Goal: Task Accomplishment & Management: Complete application form

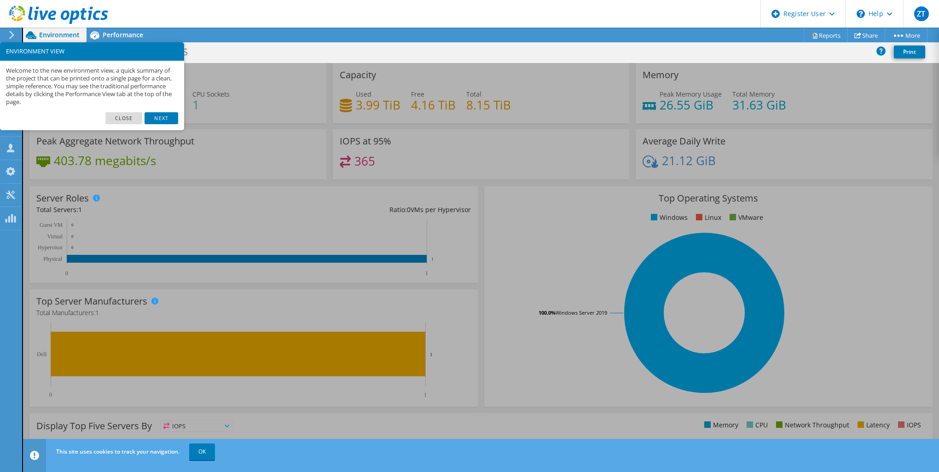
click at [170, 127] on footer "Close Next" at bounding box center [92, 121] width 184 height 18
click at [171, 119] on link "Next" at bounding box center [161, 118] width 33 height 12
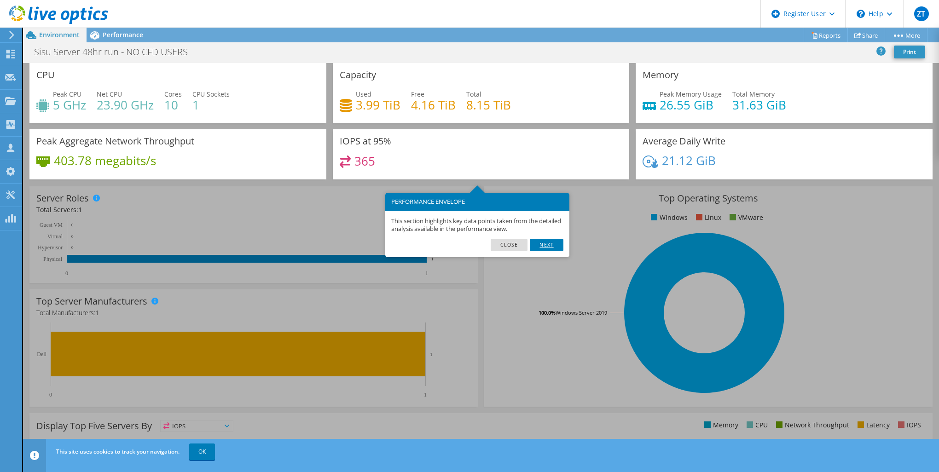
click at [543, 248] on link "Next" at bounding box center [546, 245] width 33 height 12
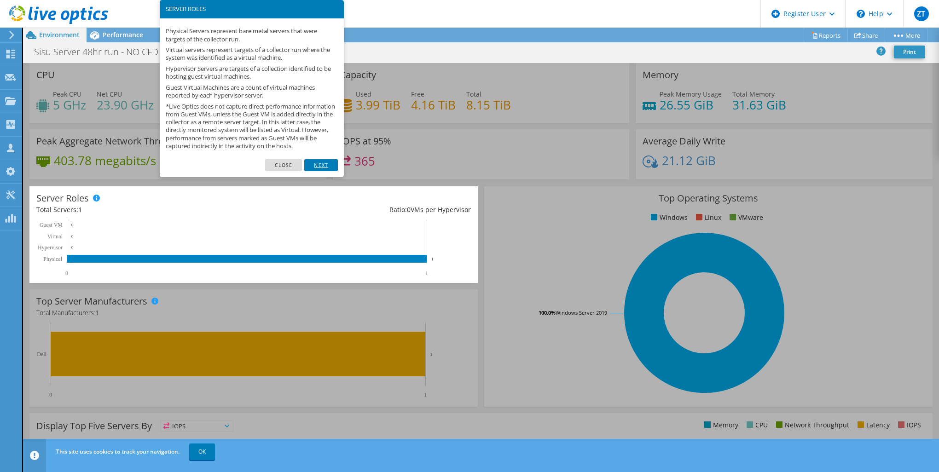
click at [332, 171] on link "Next" at bounding box center [320, 165] width 33 height 12
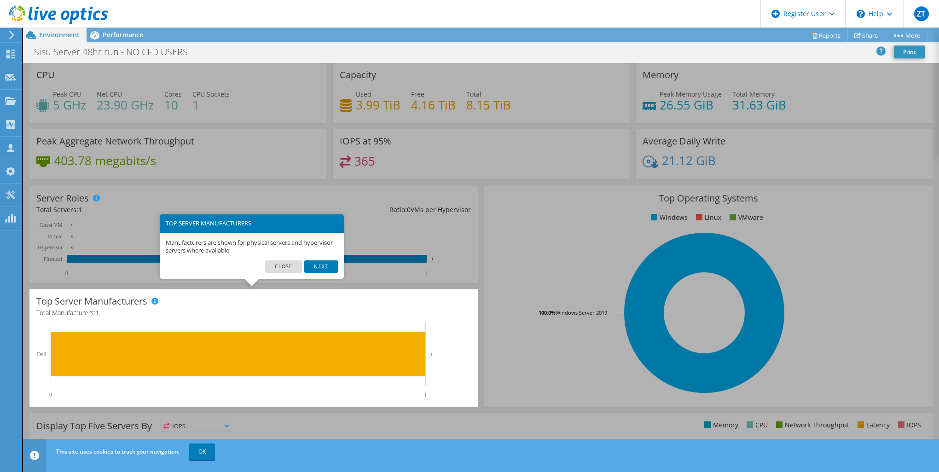
click at [317, 262] on link "Next" at bounding box center [320, 267] width 33 height 12
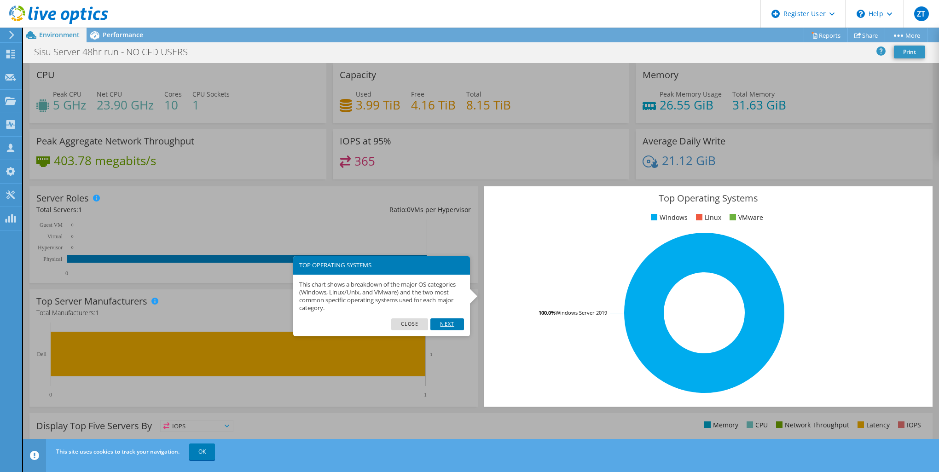
click at [448, 322] on link "Next" at bounding box center [447, 325] width 33 height 12
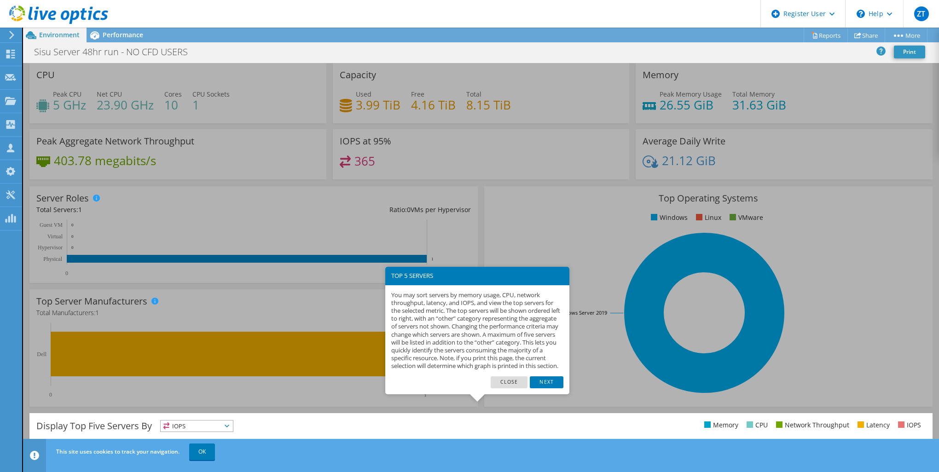
scroll to position [142, 0]
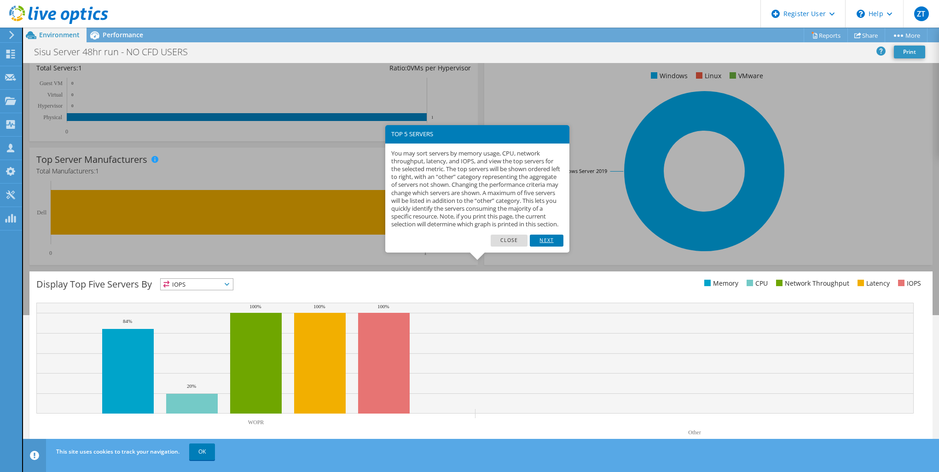
click at [541, 245] on link "Next" at bounding box center [546, 241] width 33 height 12
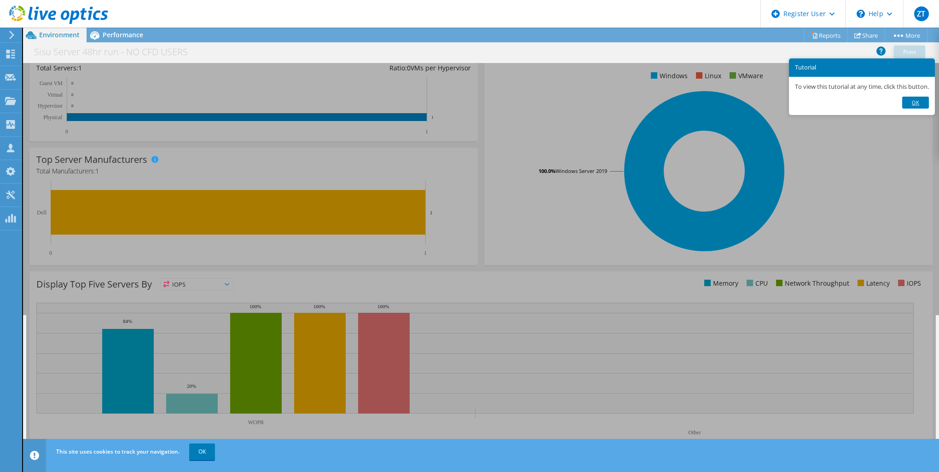
click at [910, 103] on link "Ok" at bounding box center [915, 103] width 27 height 12
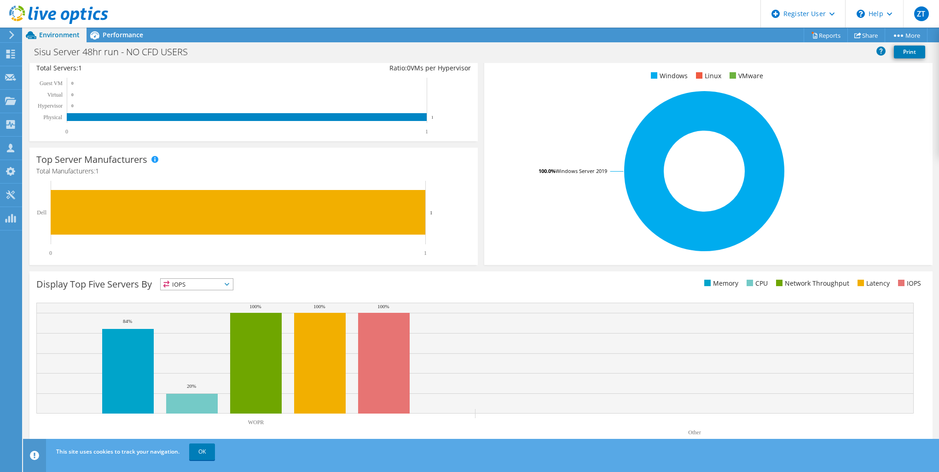
click at [14, 35] on icon at bounding box center [11, 35] width 7 height 8
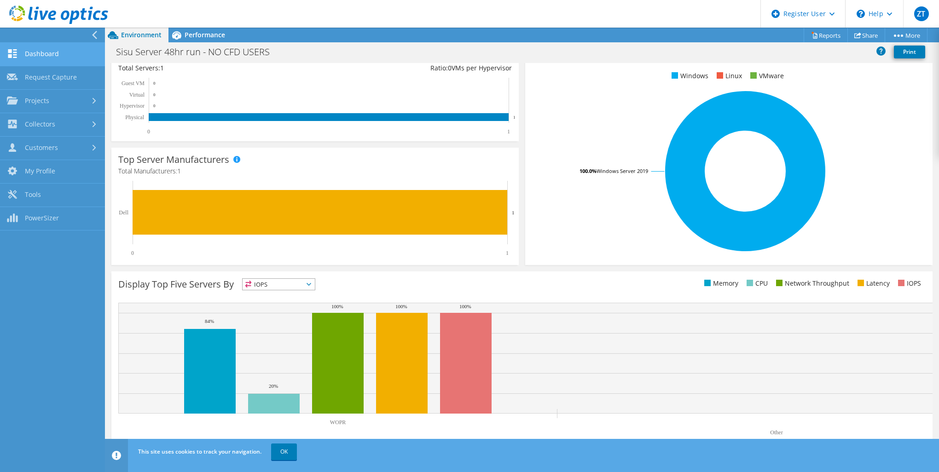
click at [60, 59] on link "Dashboard" at bounding box center [52, 54] width 105 height 23
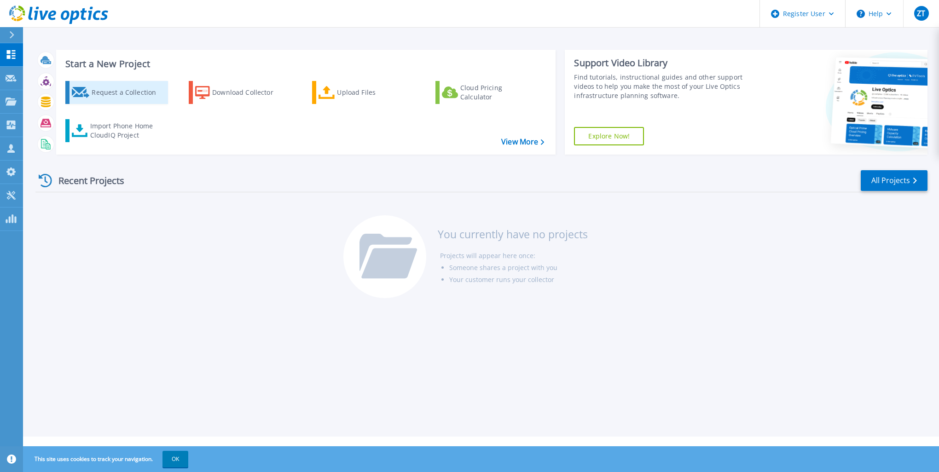
click at [118, 97] on div "Request a Collection" at bounding box center [129, 92] width 74 height 18
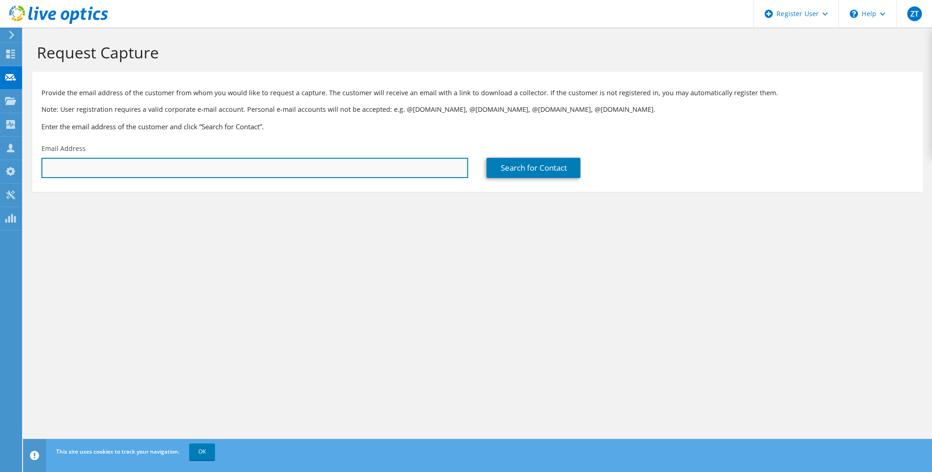
click at [130, 171] on input "text" at bounding box center [254, 168] width 427 height 20
click at [137, 175] on input "text" at bounding box center [254, 168] width 427 height 20
paste input "mickey@thepricecompanies.com"
type input "mickey@thepricecompanies.com"
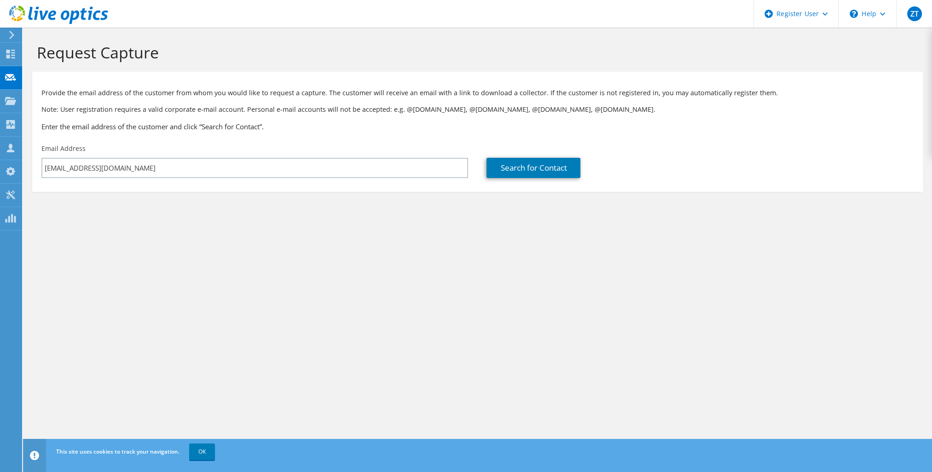
click at [531, 253] on div "Request Capture Provide the email address of the customer from whom you would l…" at bounding box center [477, 250] width 909 height 445
click at [531, 169] on link "Search for Contact" at bounding box center [534, 168] width 94 height 20
type input "PRICE COMPANIES"
type input "Dale"
type input "Handly"
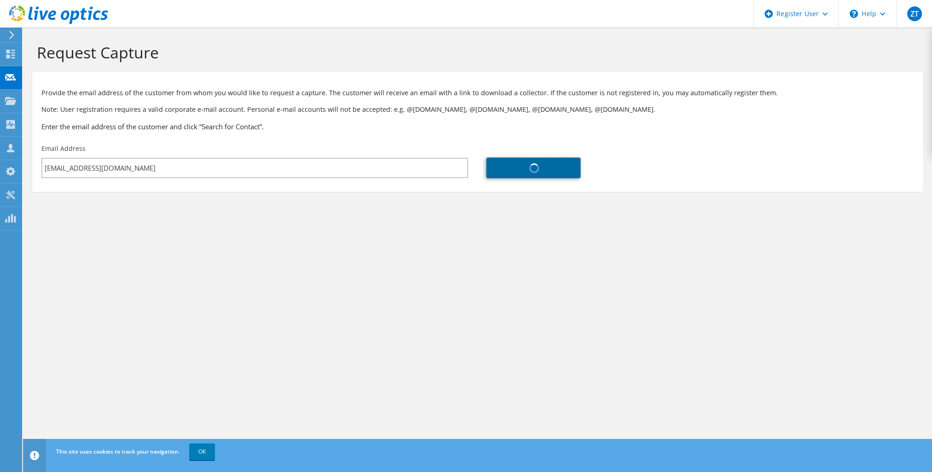
type input "United States"
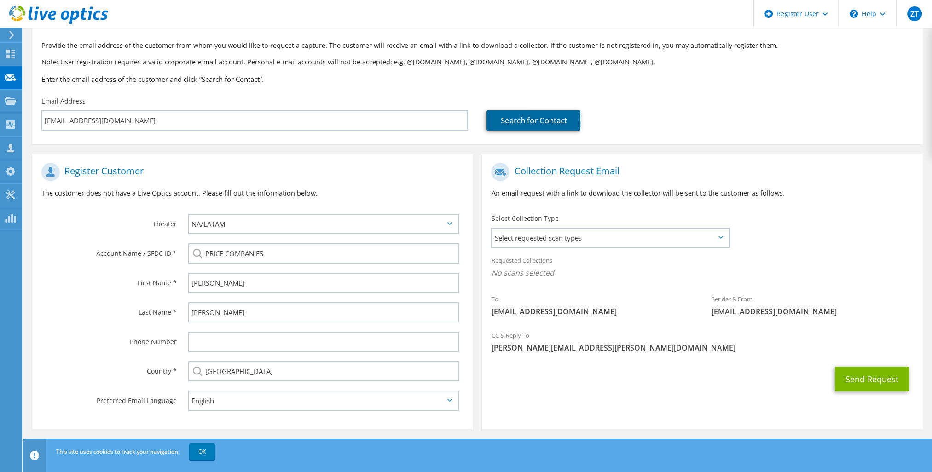
scroll to position [48, 0]
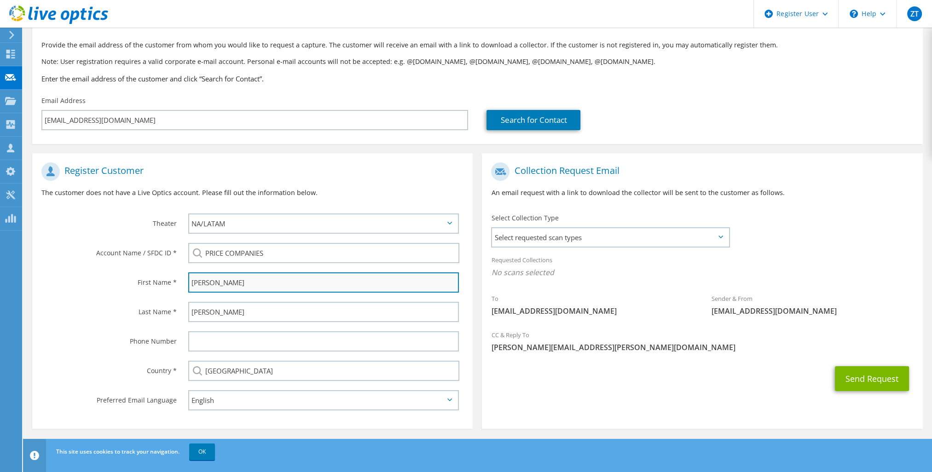
click at [239, 281] on input "Dale" at bounding box center [323, 283] width 271 height 20
type input "D"
type input "Mickey"
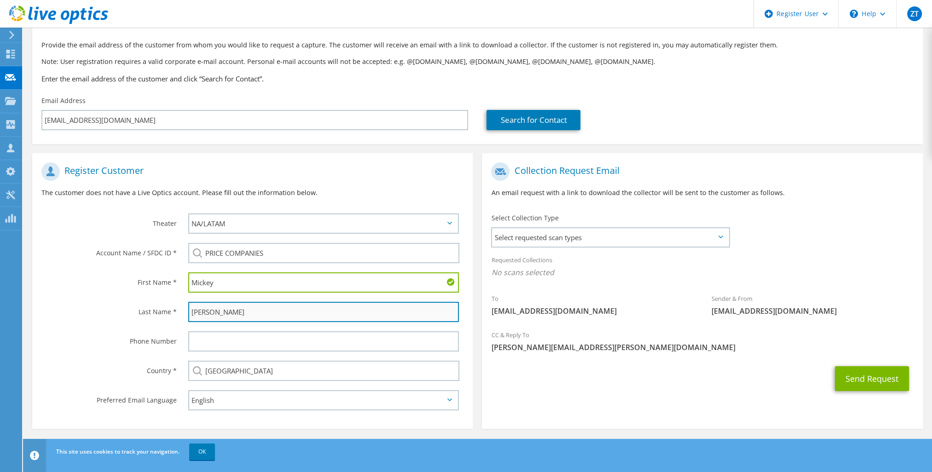
click at [266, 320] on input "Handly" at bounding box center [323, 312] width 271 height 20
type input "H"
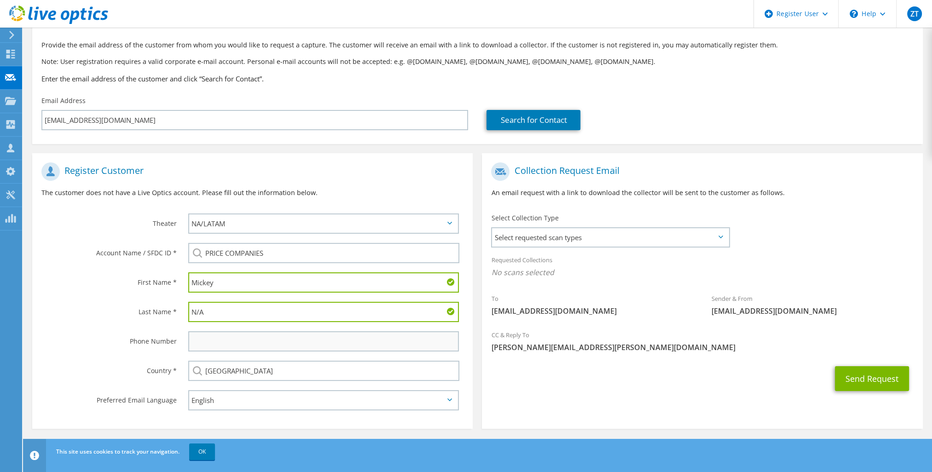
type input "N/A"
click at [219, 343] on input "text" at bounding box center [323, 342] width 271 height 20
click at [528, 372] on div "Send Request" at bounding box center [702, 379] width 441 height 34
click at [660, 332] on div "CC & Reply To Zach.Tanguma@dell.com" at bounding box center [702, 342] width 441 height 32
click at [692, 233] on span "Select requested scan types" at bounding box center [610, 237] width 236 height 18
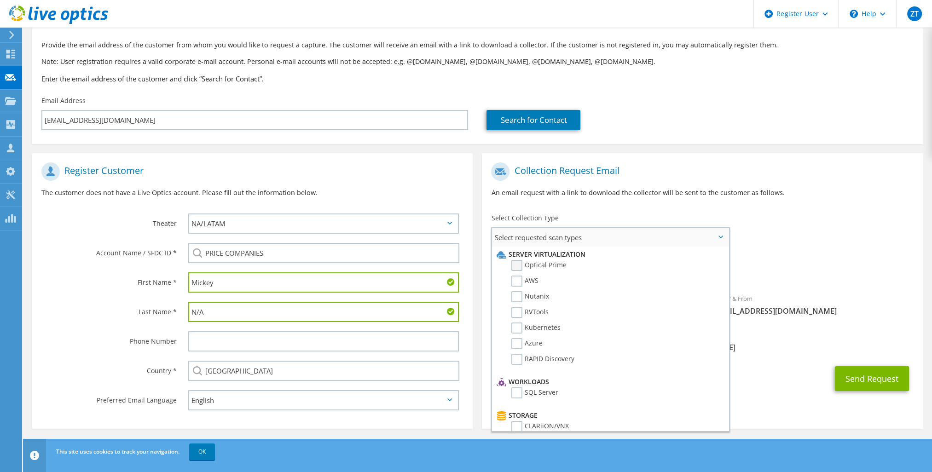
click at [518, 262] on label "Optical Prime" at bounding box center [539, 265] width 55 height 11
click at [0, 0] on input "Optical Prime" at bounding box center [0, 0] width 0 height 0
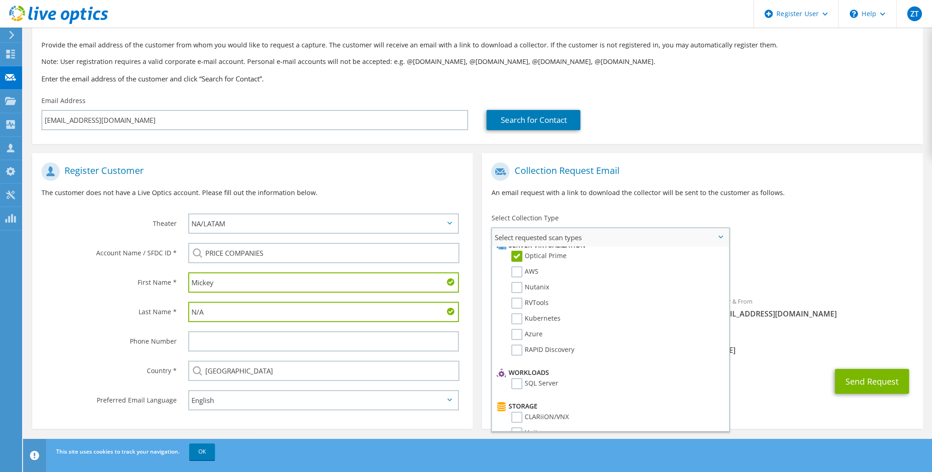
scroll to position [0, 0]
click at [797, 260] on div "Requested Collections No scans selected Optical Prime" at bounding box center [702, 268] width 441 height 37
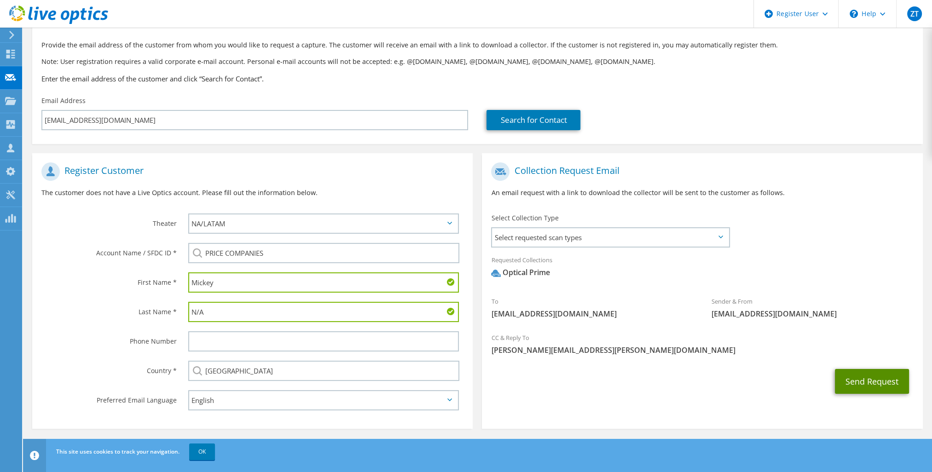
click at [858, 377] on button "Send Request" at bounding box center [872, 381] width 74 height 25
